Goal: Navigation & Orientation: Go to known website

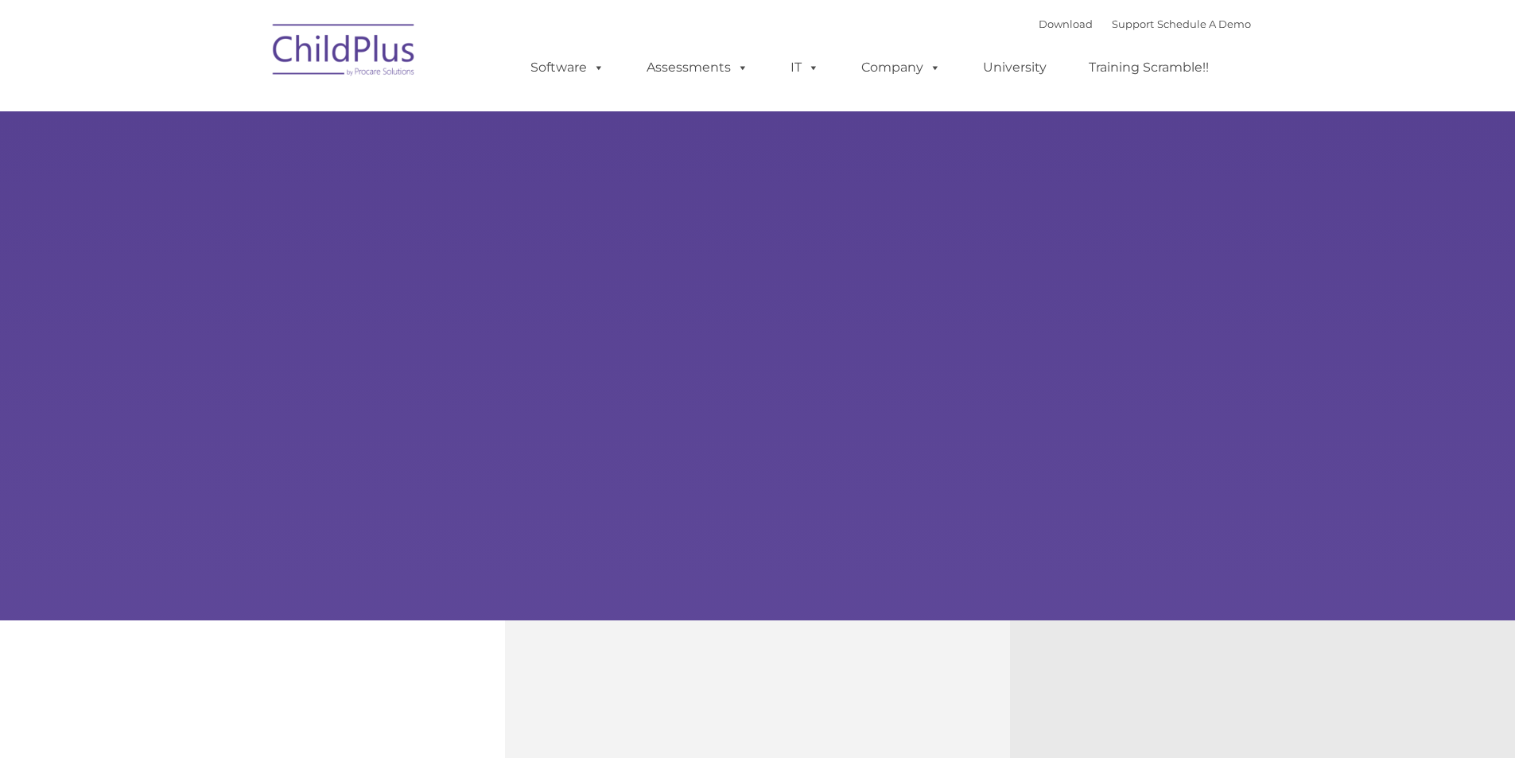
select select "MEDIUM"
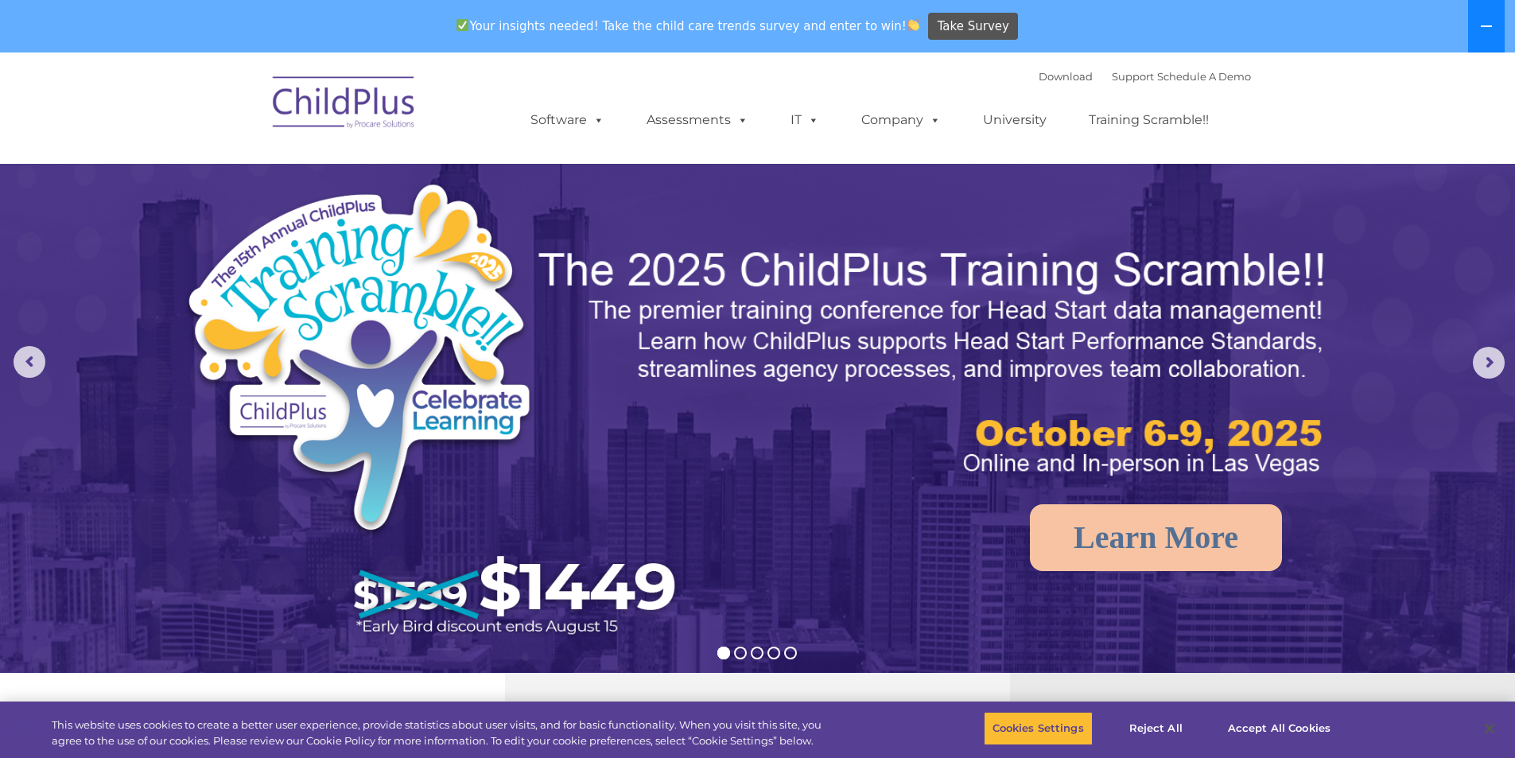
click at [1476, 31] on button at bounding box center [1486, 26] width 37 height 52
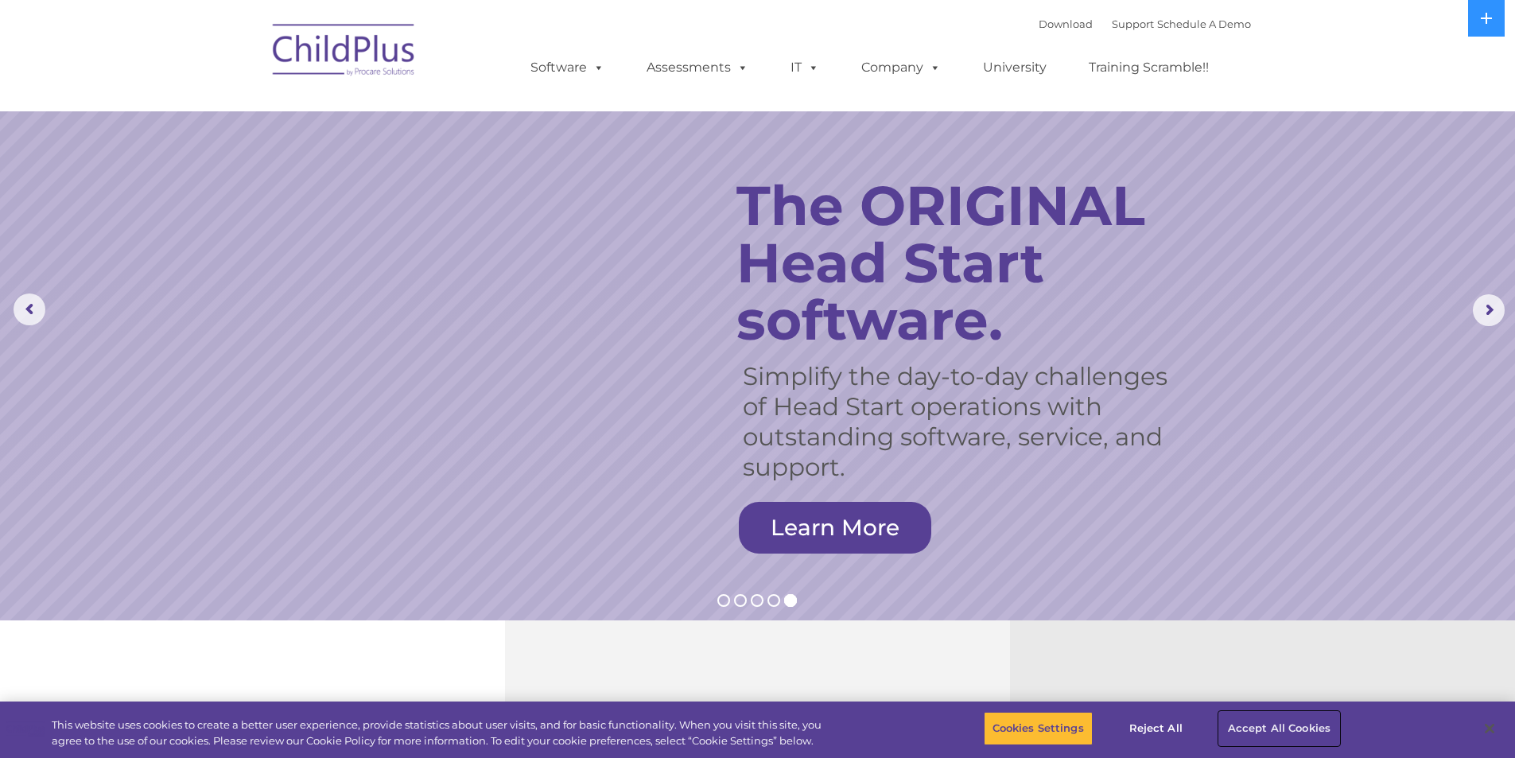
click at [1302, 717] on button "Accept All Cookies" at bounding box center [1279, 728] width 120 height 33
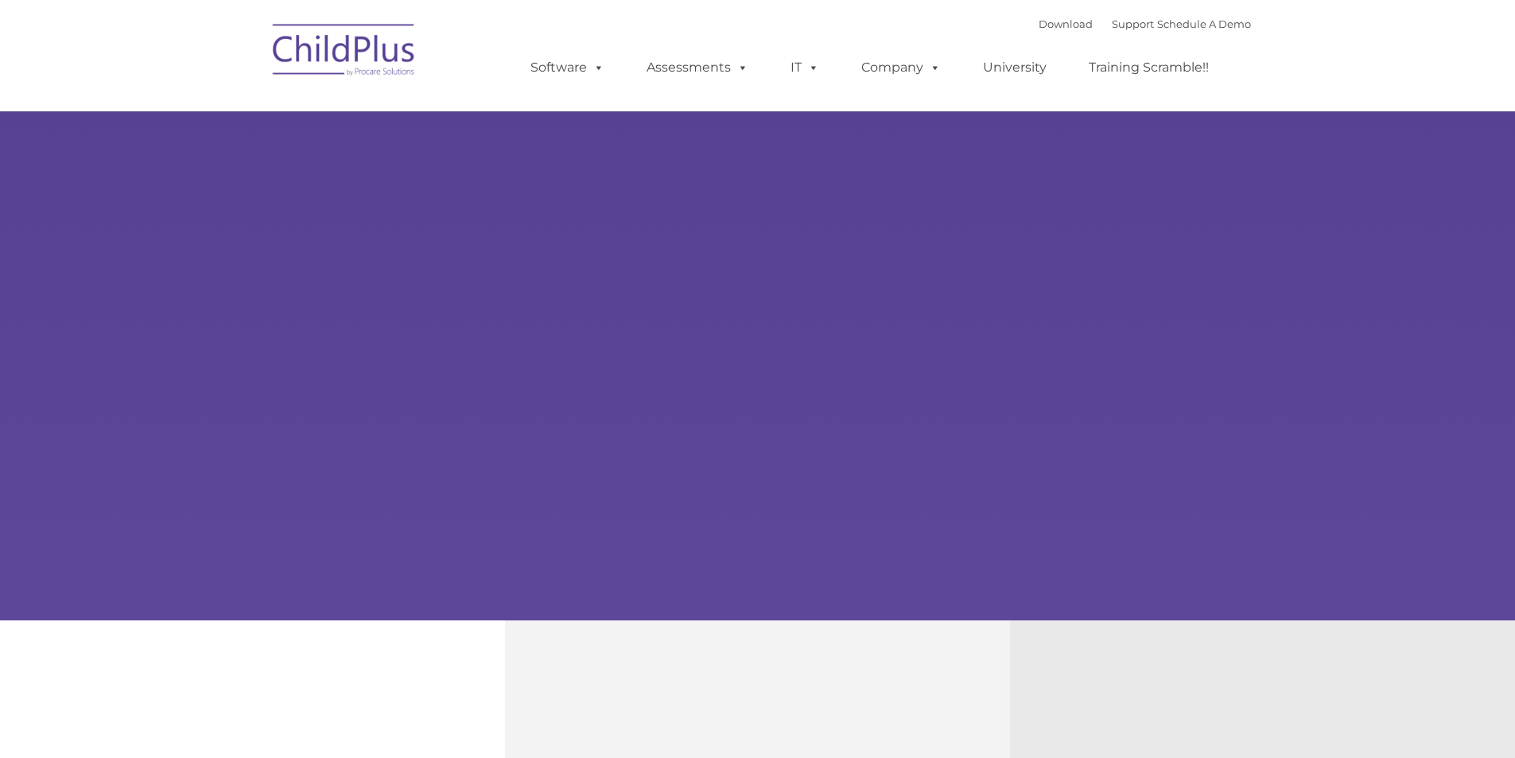
type input ""
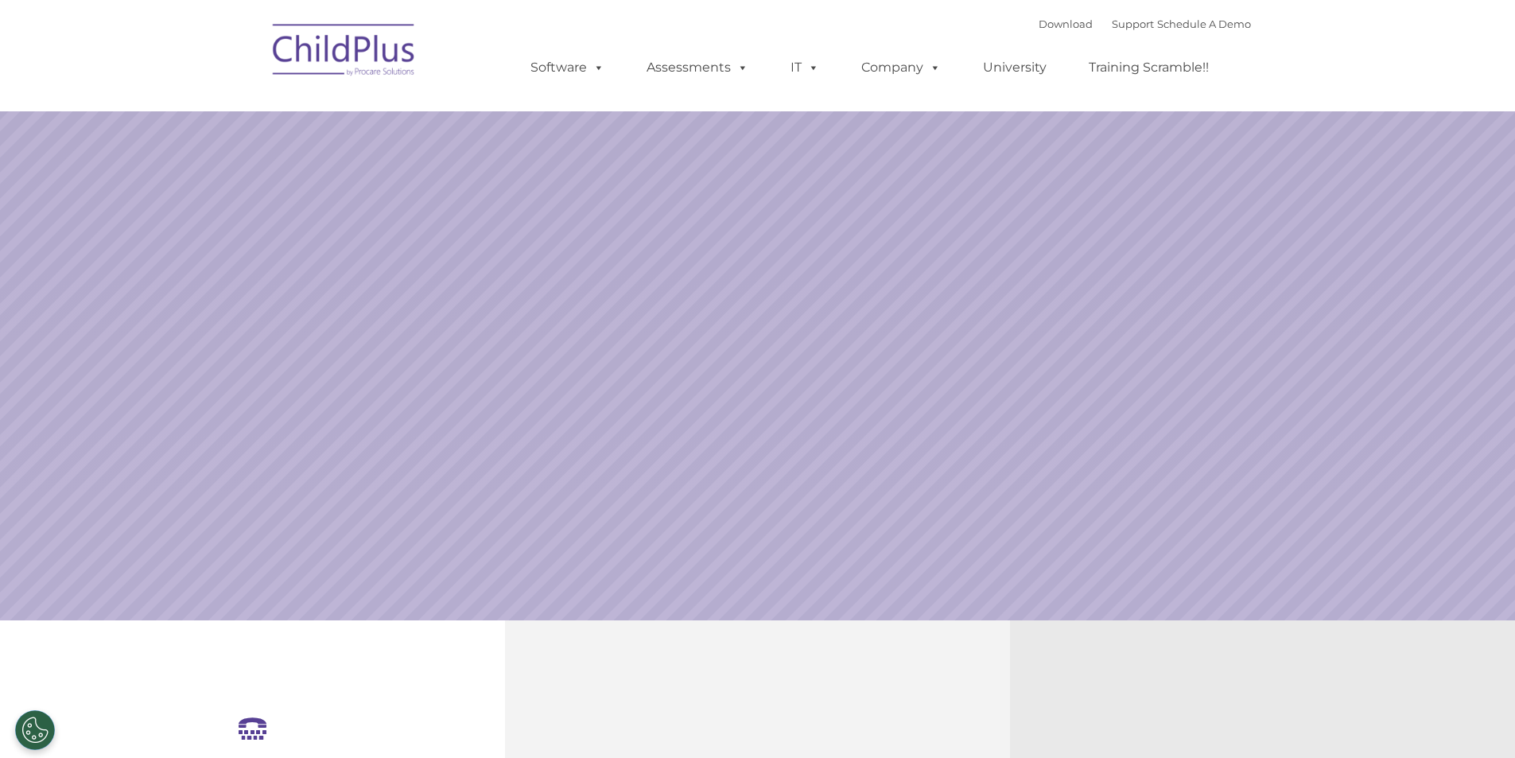
select select "MEDIUM"
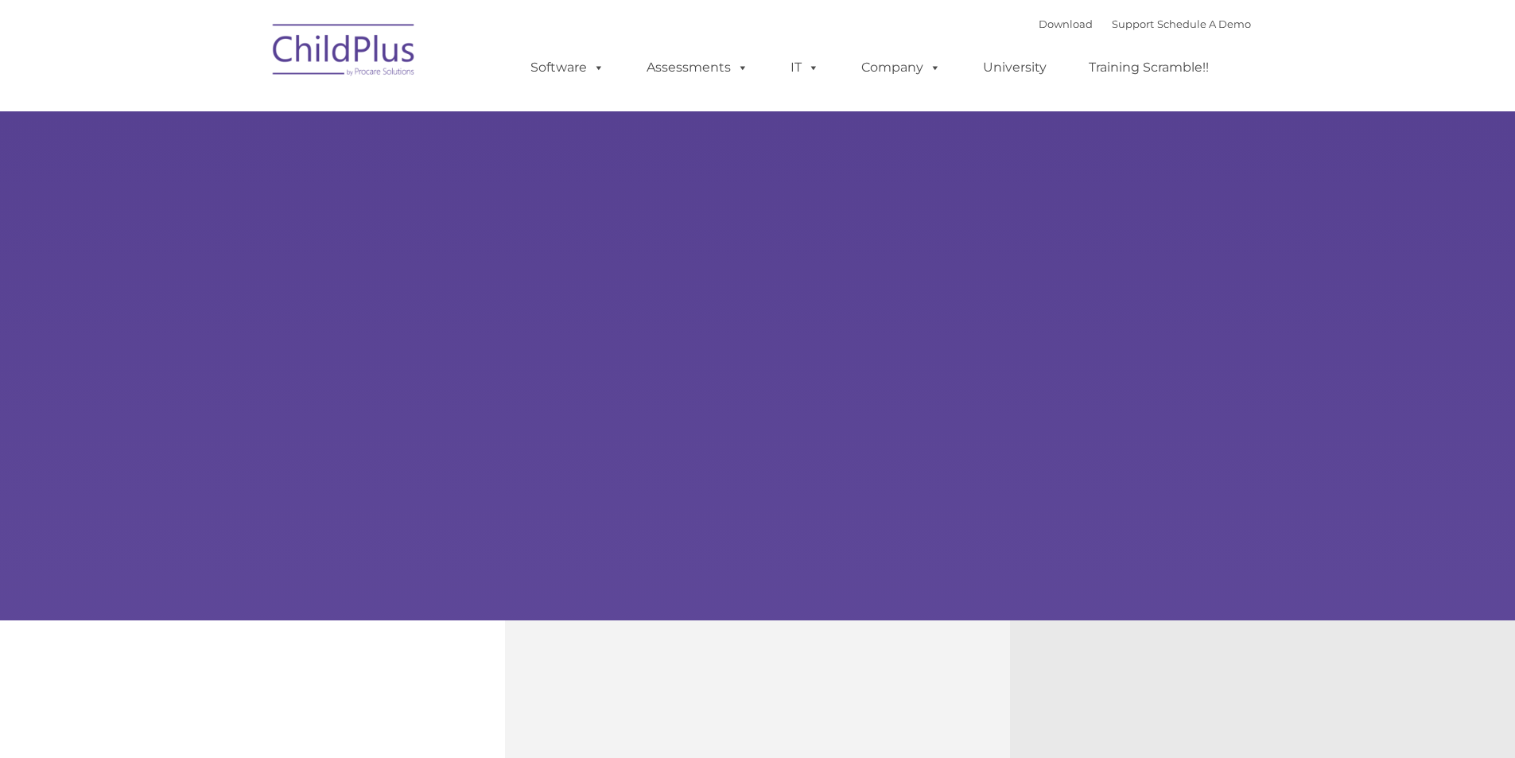
type input ""
select select "MEDIUM"
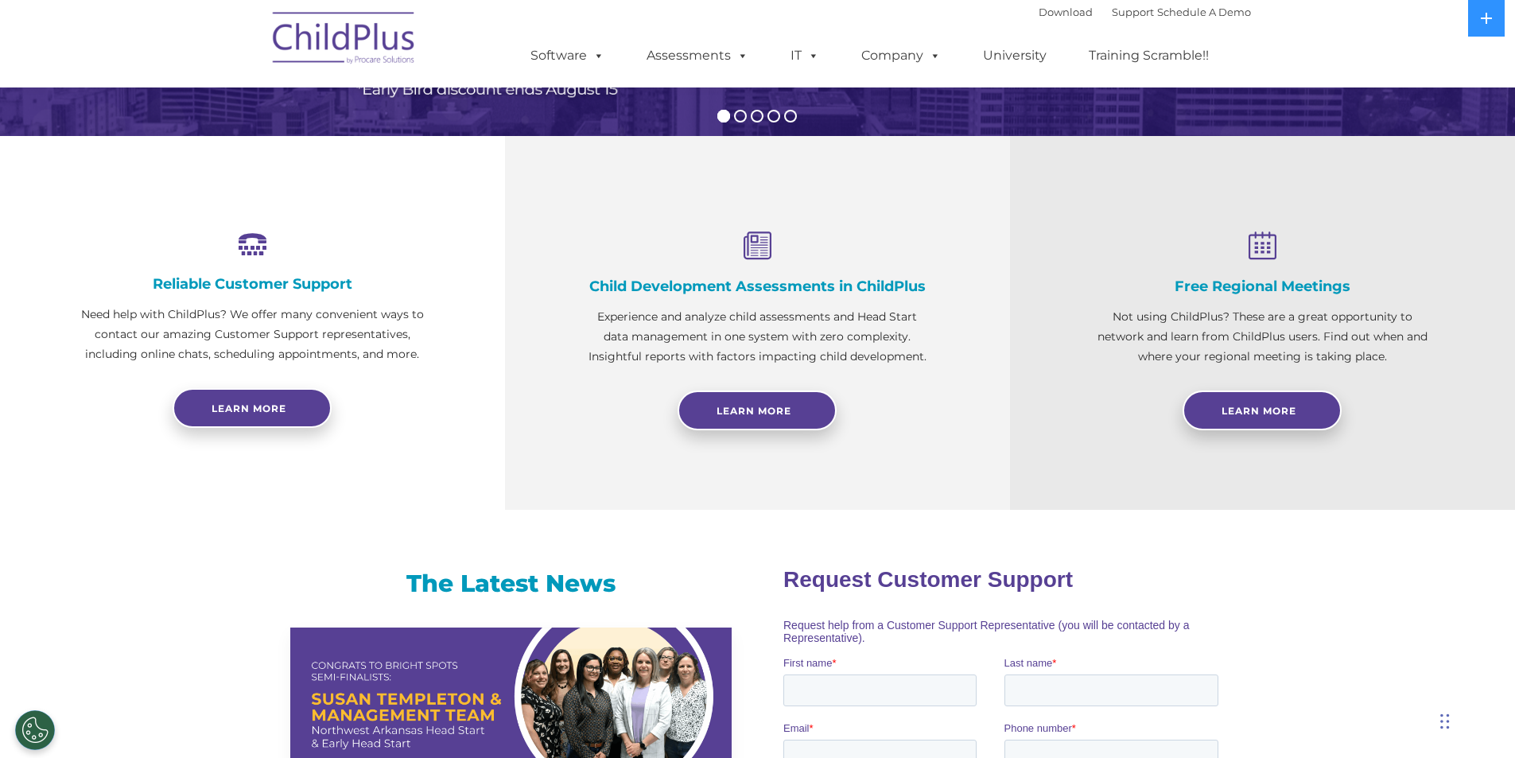
scroll to position [8, 0]
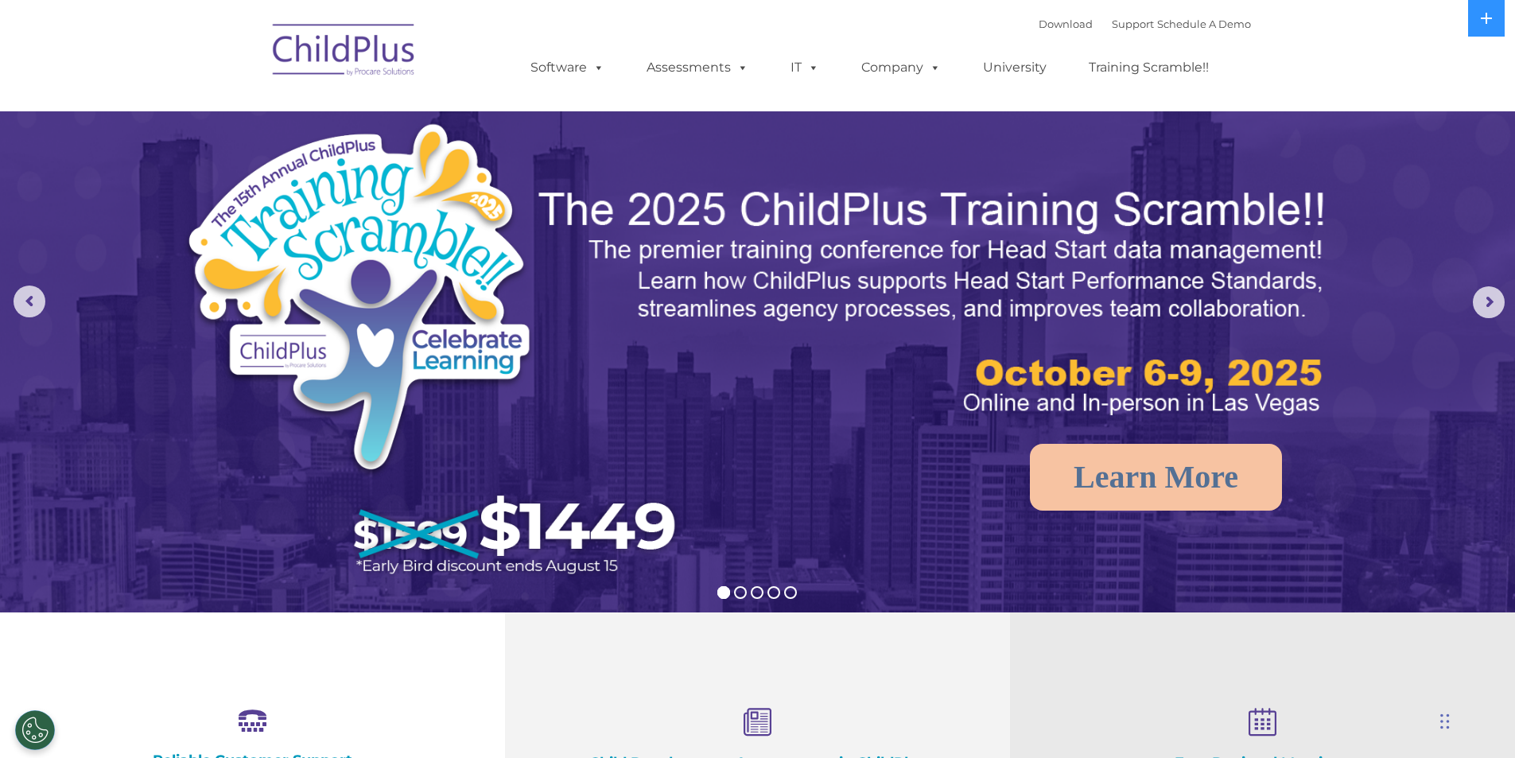
click at [355, 64] on img at bounding box center [344, 53] width 159 height 80
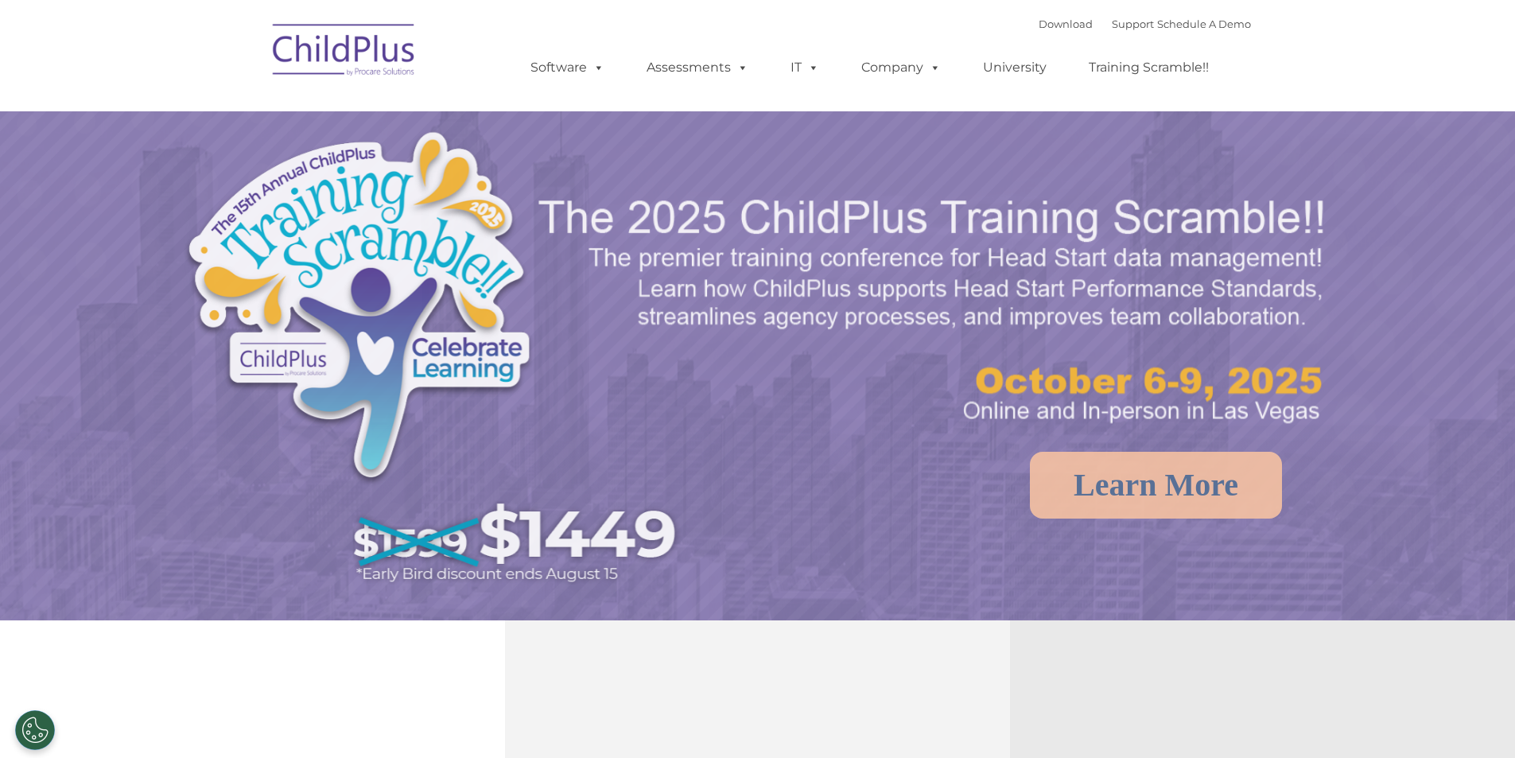
select select "MEDIUM"
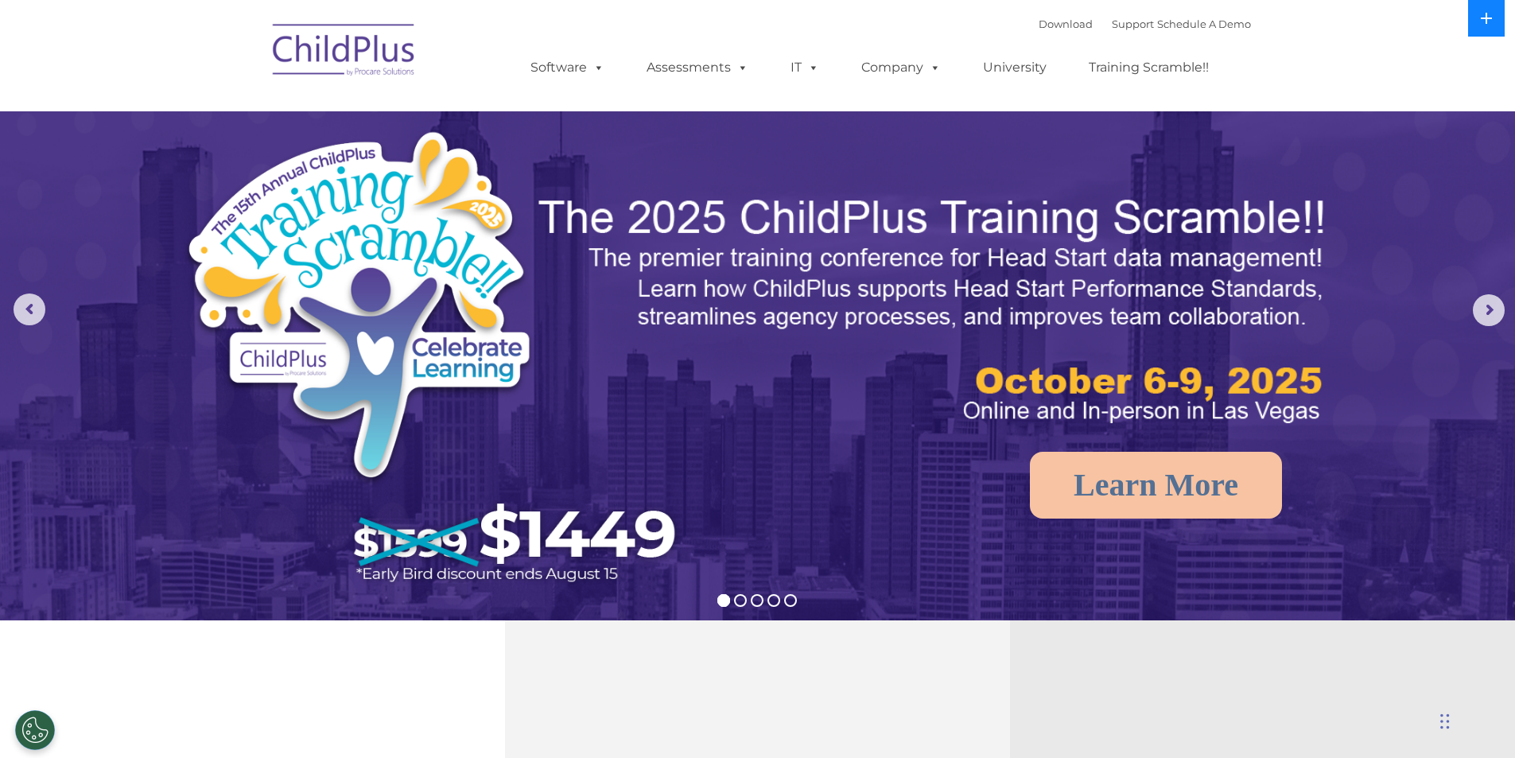
click at [1490, 21] on icon at bounding box center [1486, 18] width 13 height 13
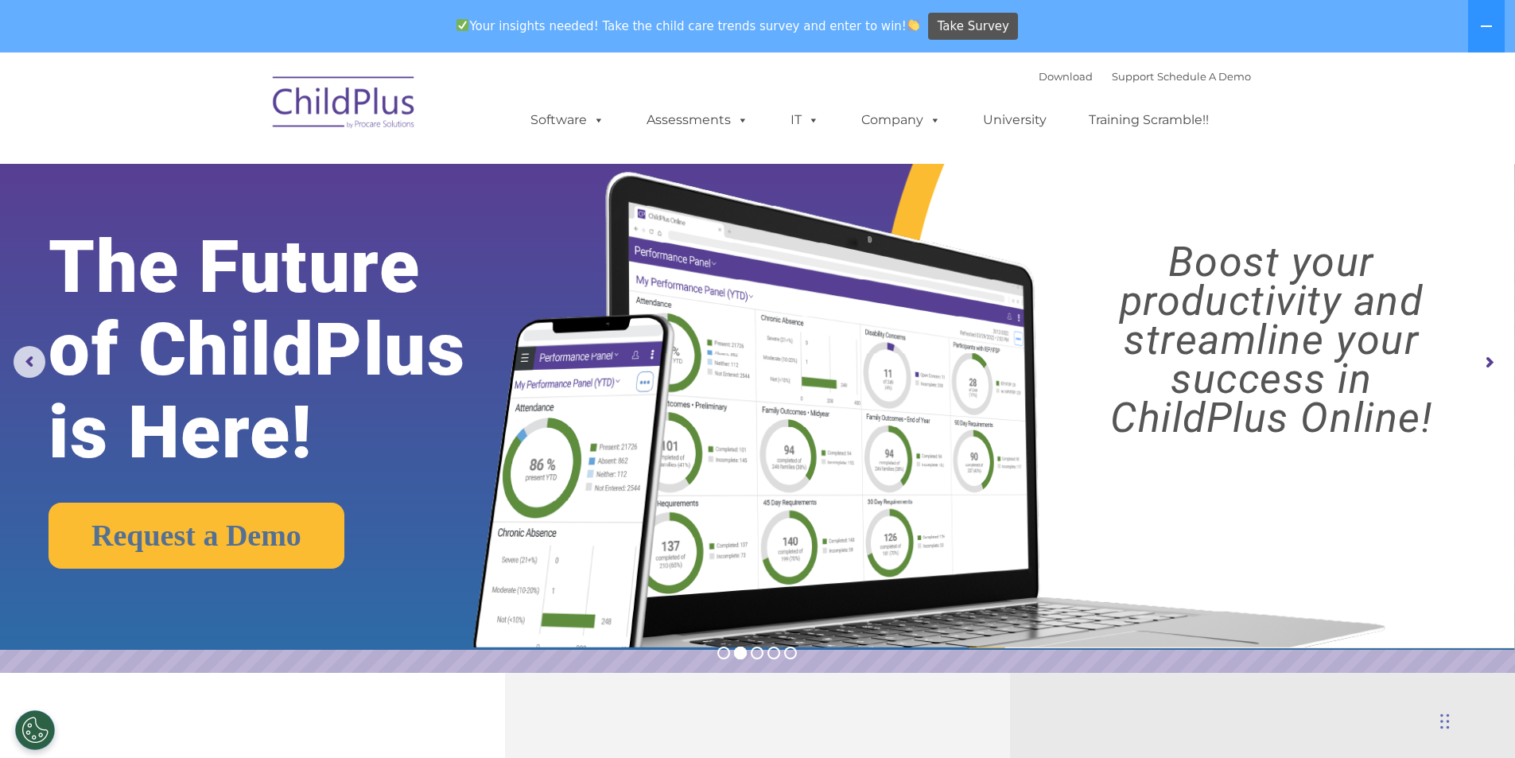
click at [430, 109] on div "Download Support | Schedule A Demo  MENU MENU Software ChildPlus: The original…" at bounding box center [758, 107] width 986 height 87
click at [382, 112] on img at bounding box center [344, 105] width 159 height 80
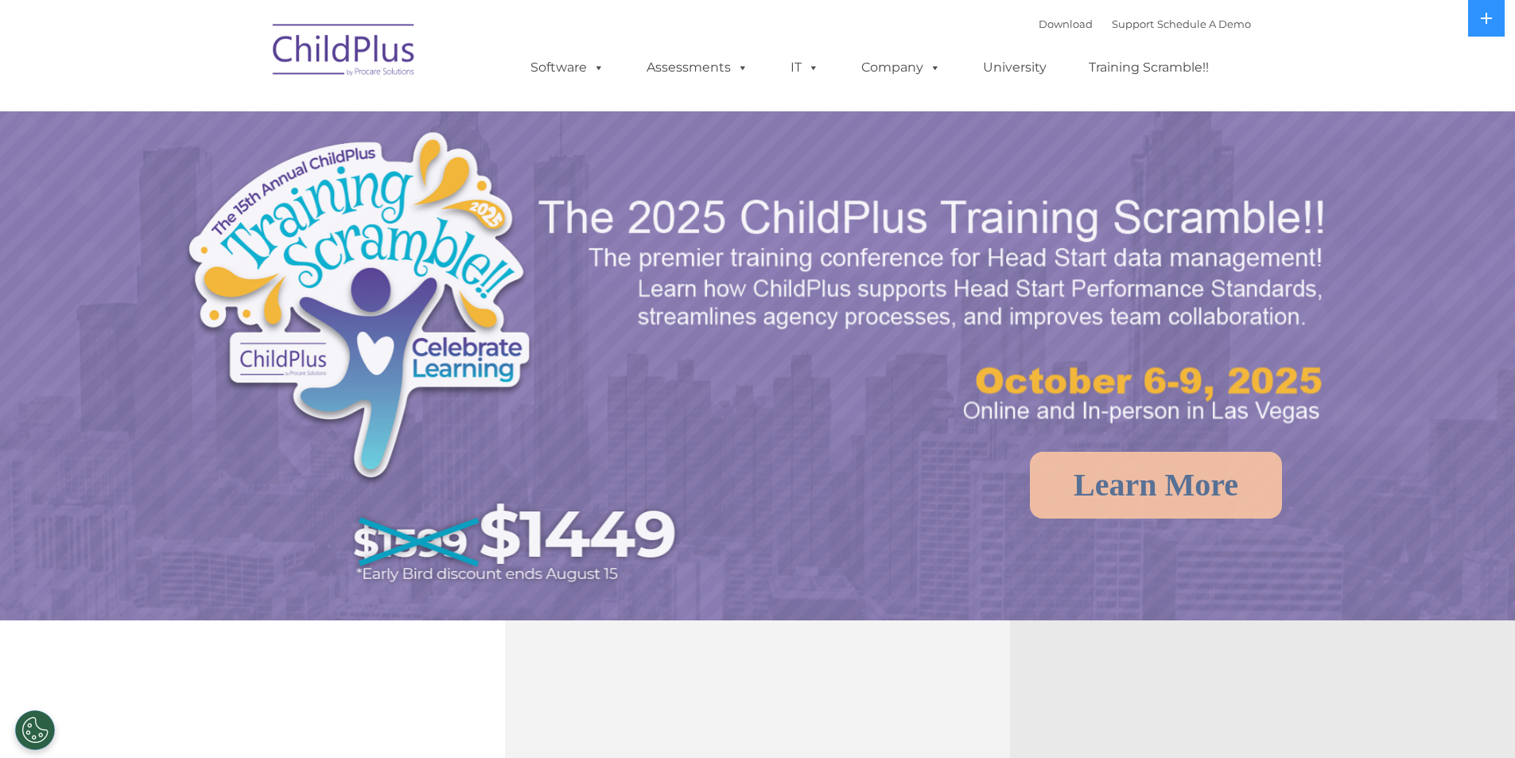
select select "MEDIUM"
